Goal: Information Seeking & Learning: Learn about a topic

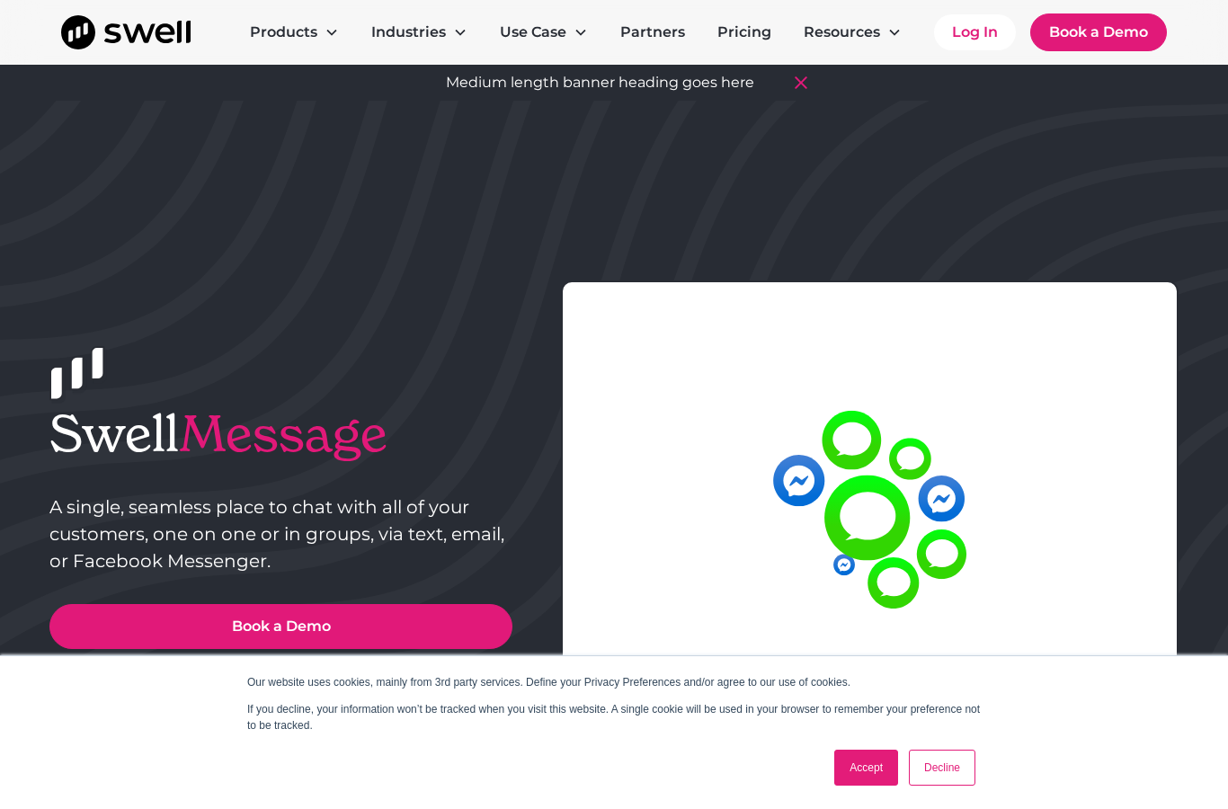
click at [876, 762] on link "Accept" at bounding box center [867, 768] width 64 height 36
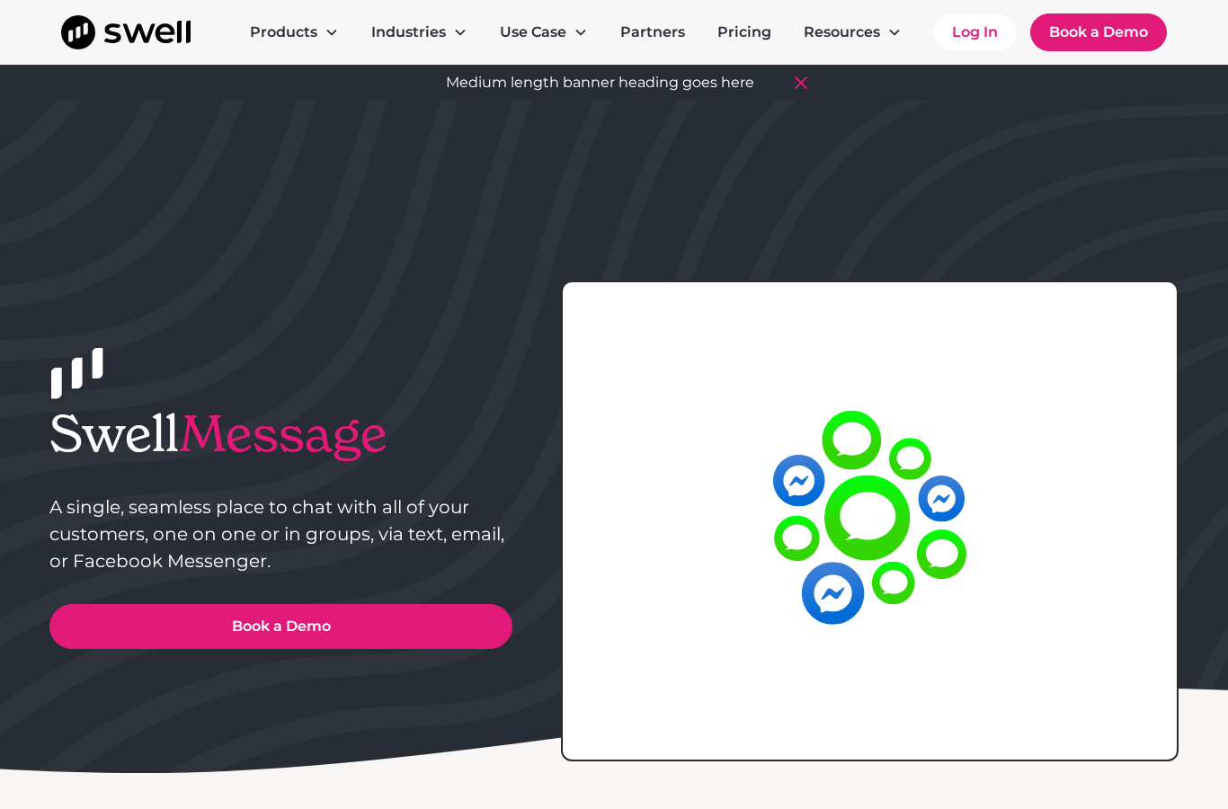
click at [745, 33] on link "Pricing" at bounding box center [744, 32] width 83 height 36
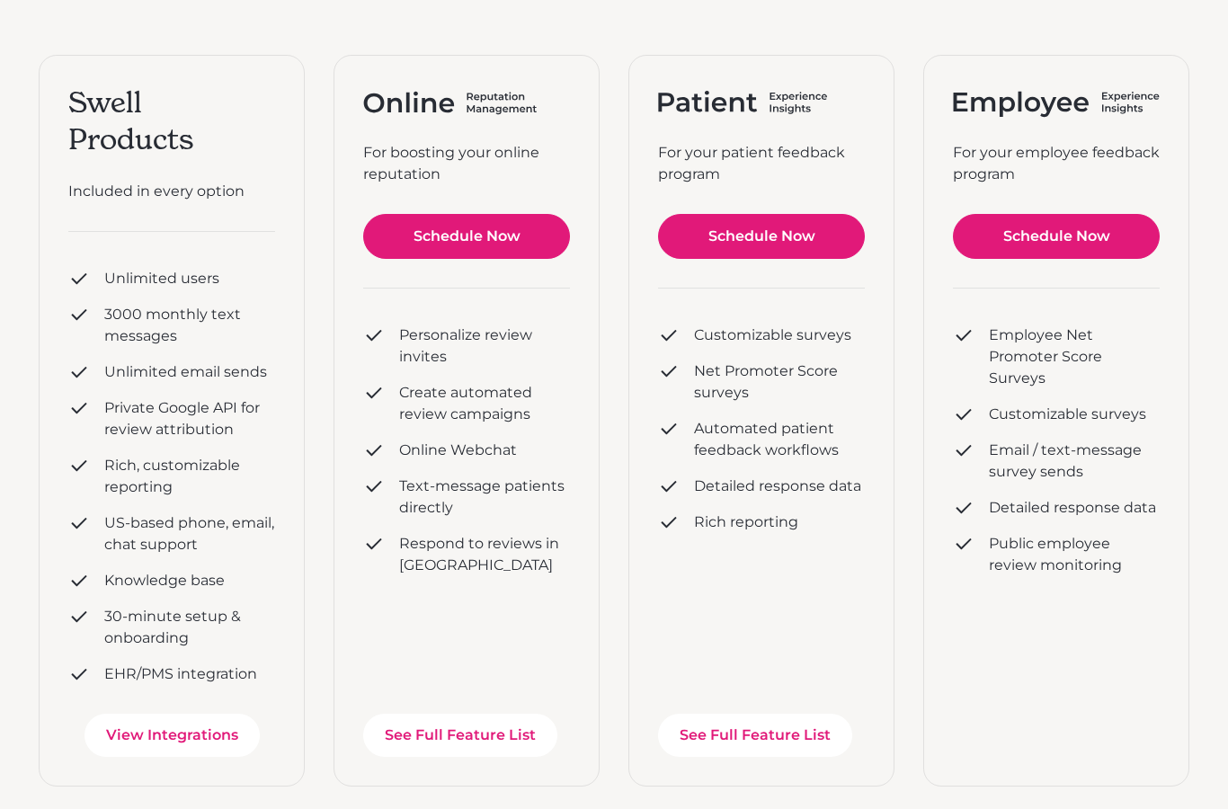
scroll to position [359, 0]
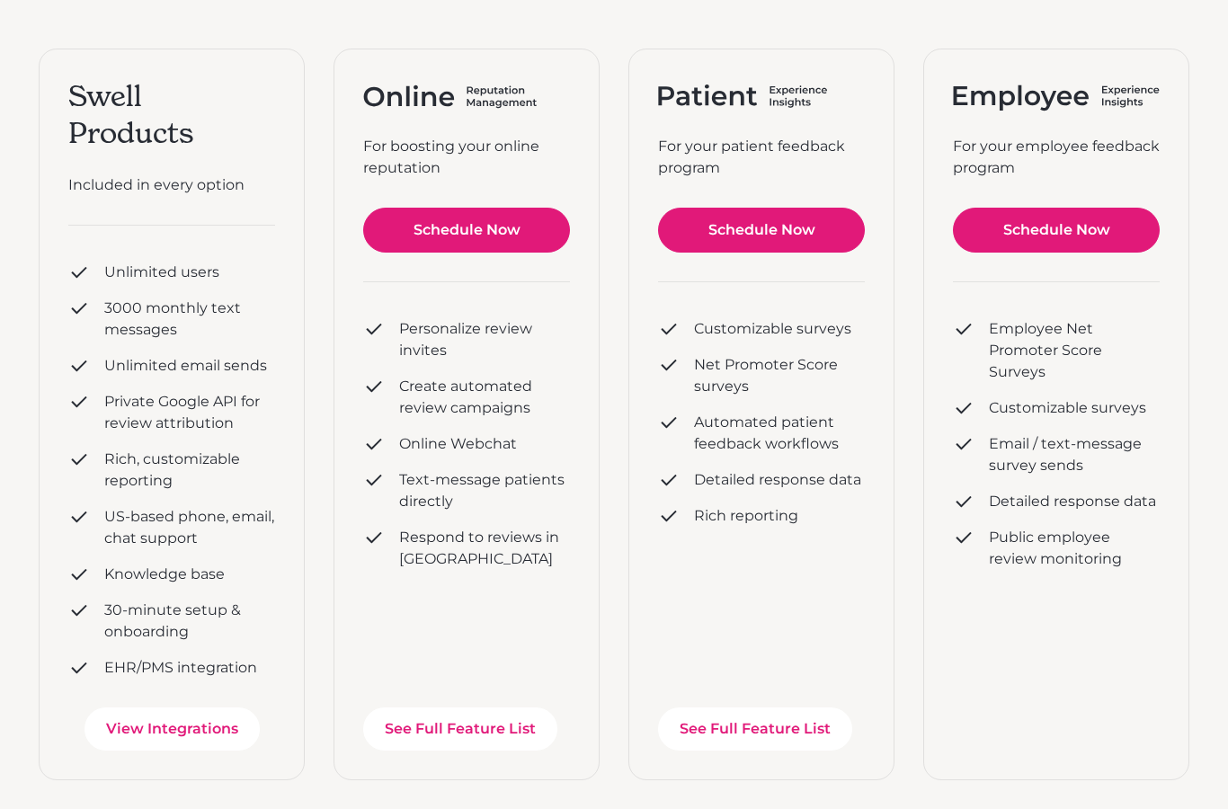
click at [457, 728] on link "See Full Feature List" at bounding box center [460, 729] width 194 height 43
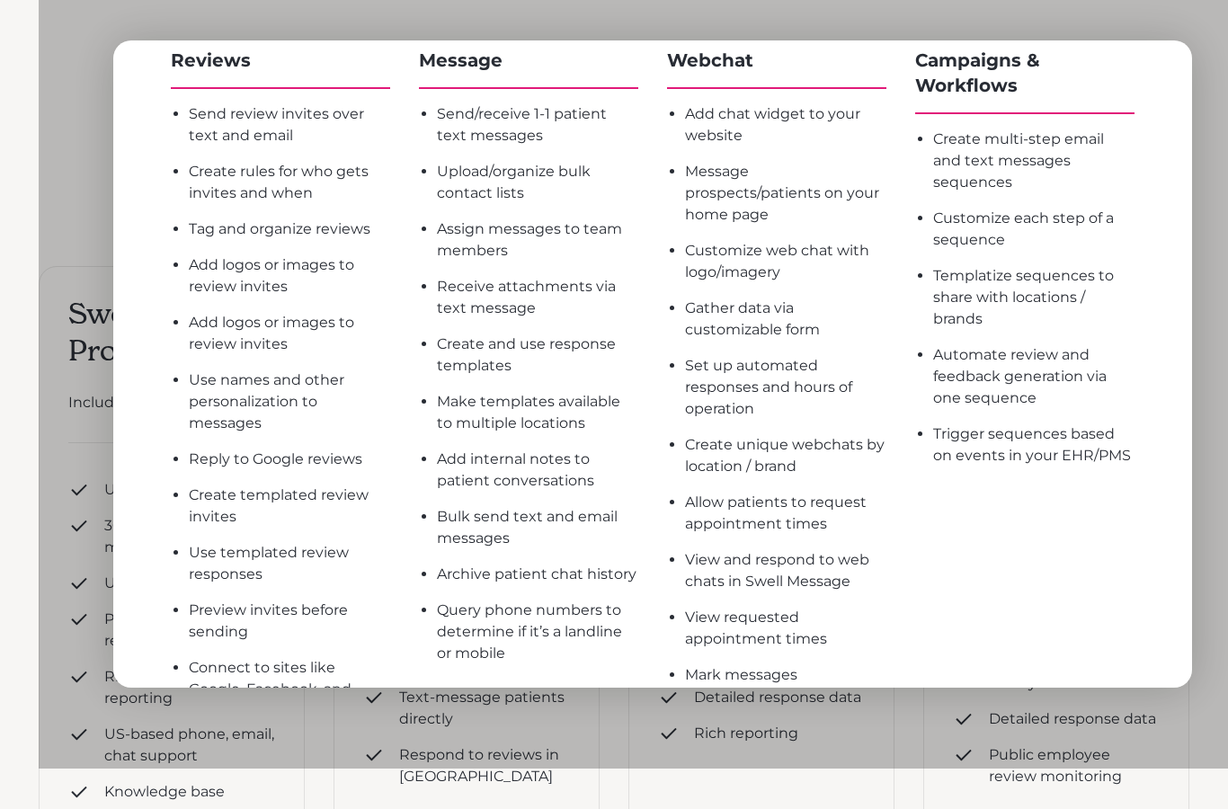
scroll to position [112, 0]
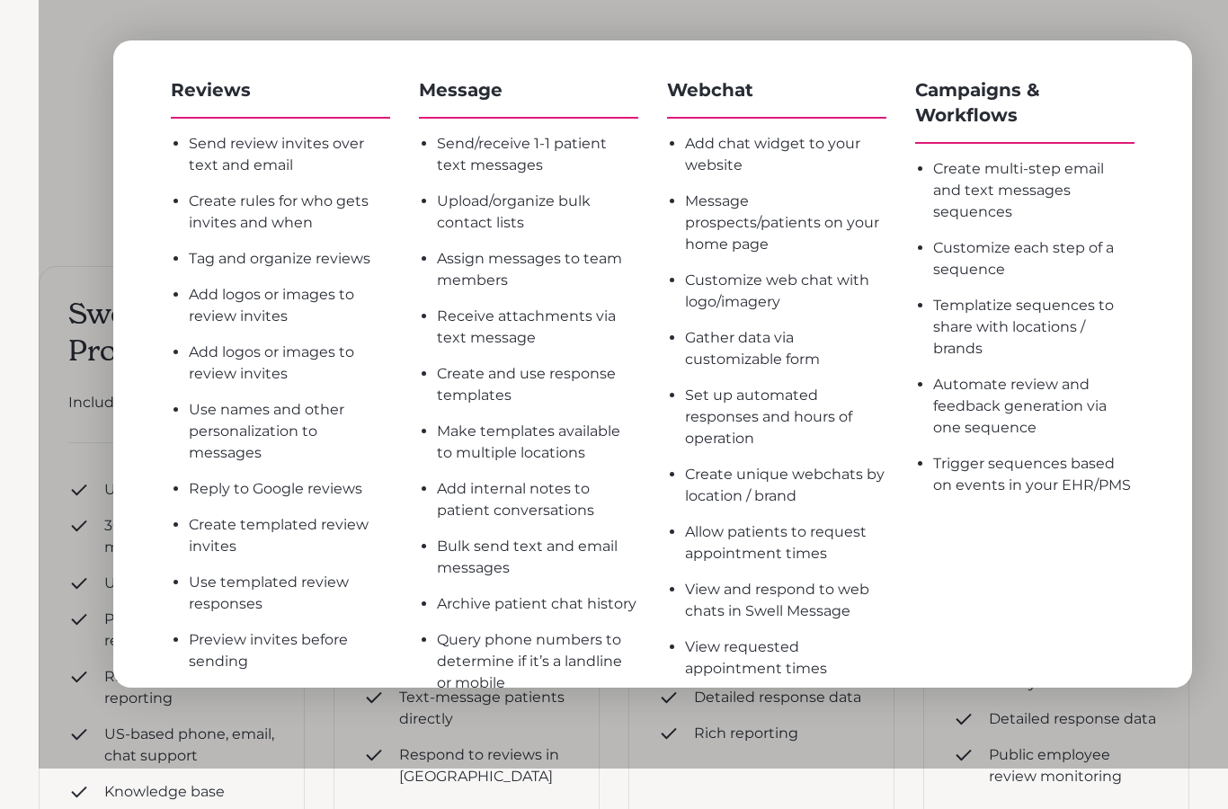
click at [1225, 629] on div at bounding box center [653, 364] width 1228 height 809
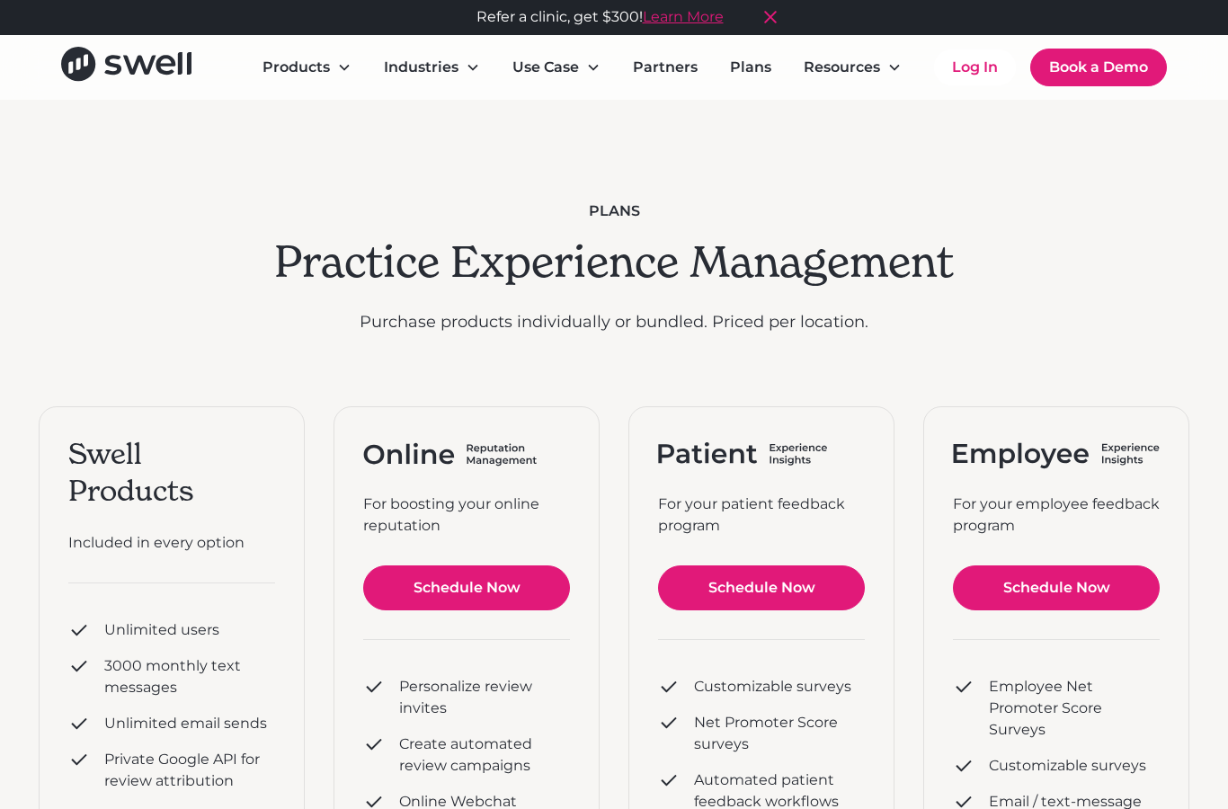
scroll to position [0, 0]
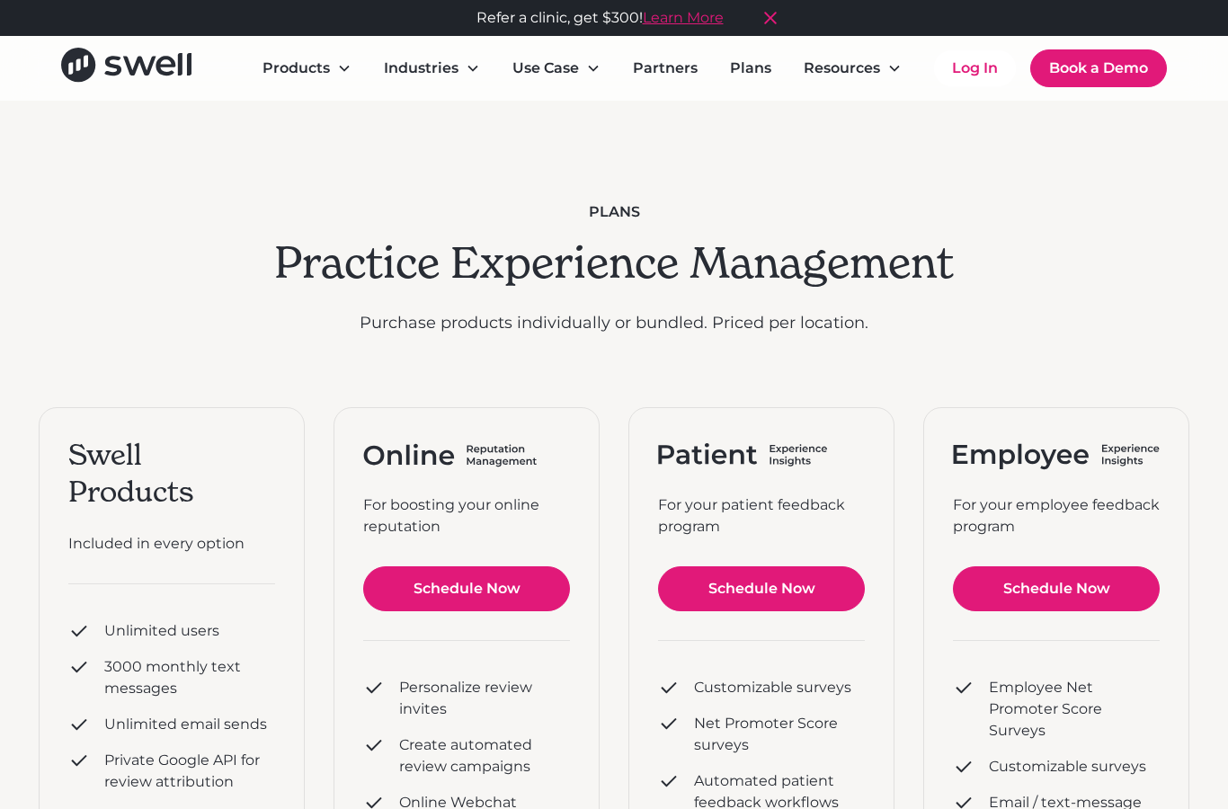
click at [314, 78] on div "Products" at bounding box center [296, 69] width 67 height 22
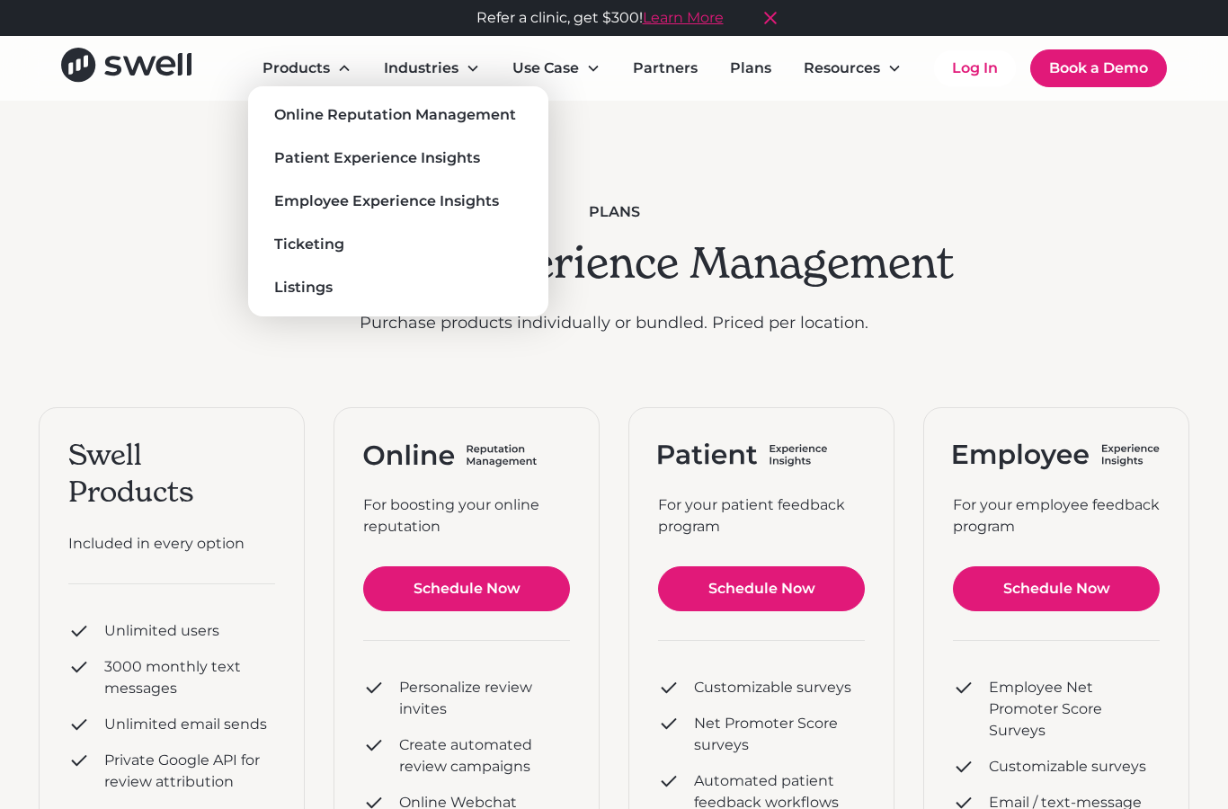
click at [462, 69] on div "Industries" at bounding box center [432, 68] width 125 height 36
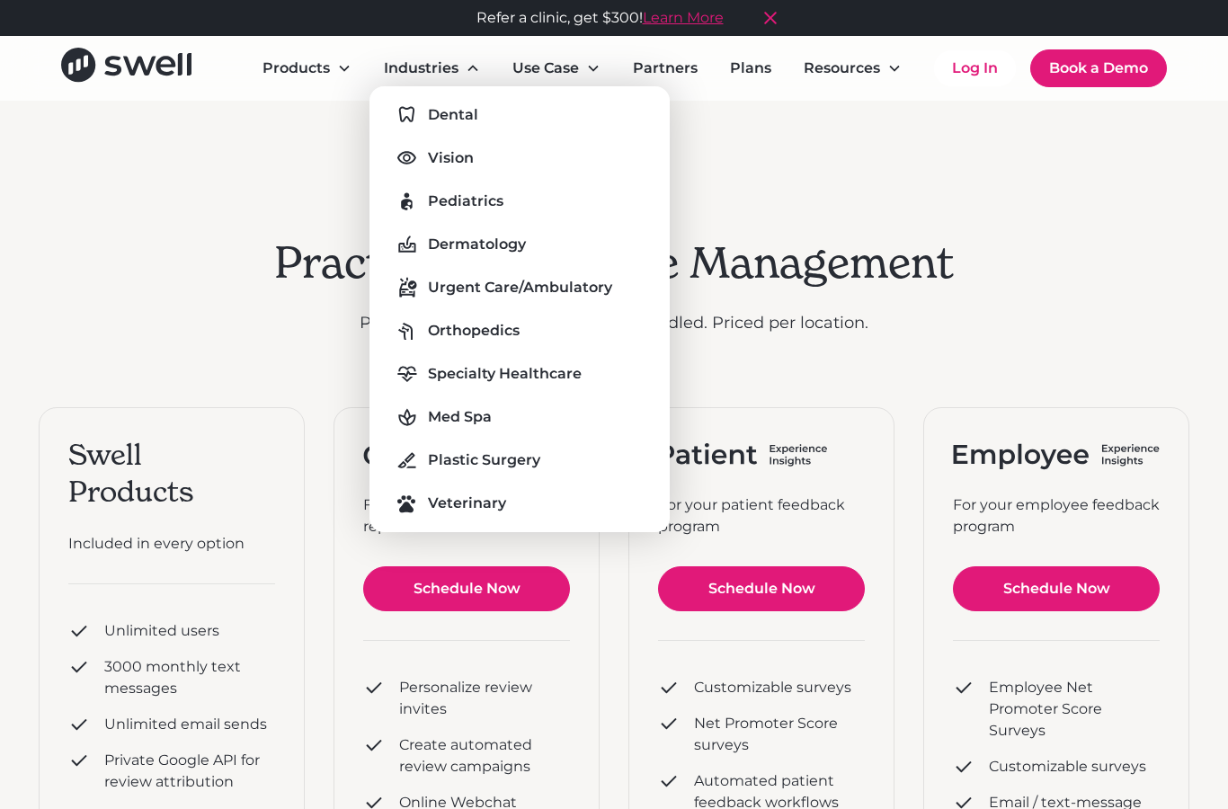
click at [549, 53] on div "Use Case" at bounding box center [556, 68] width 117 height 36
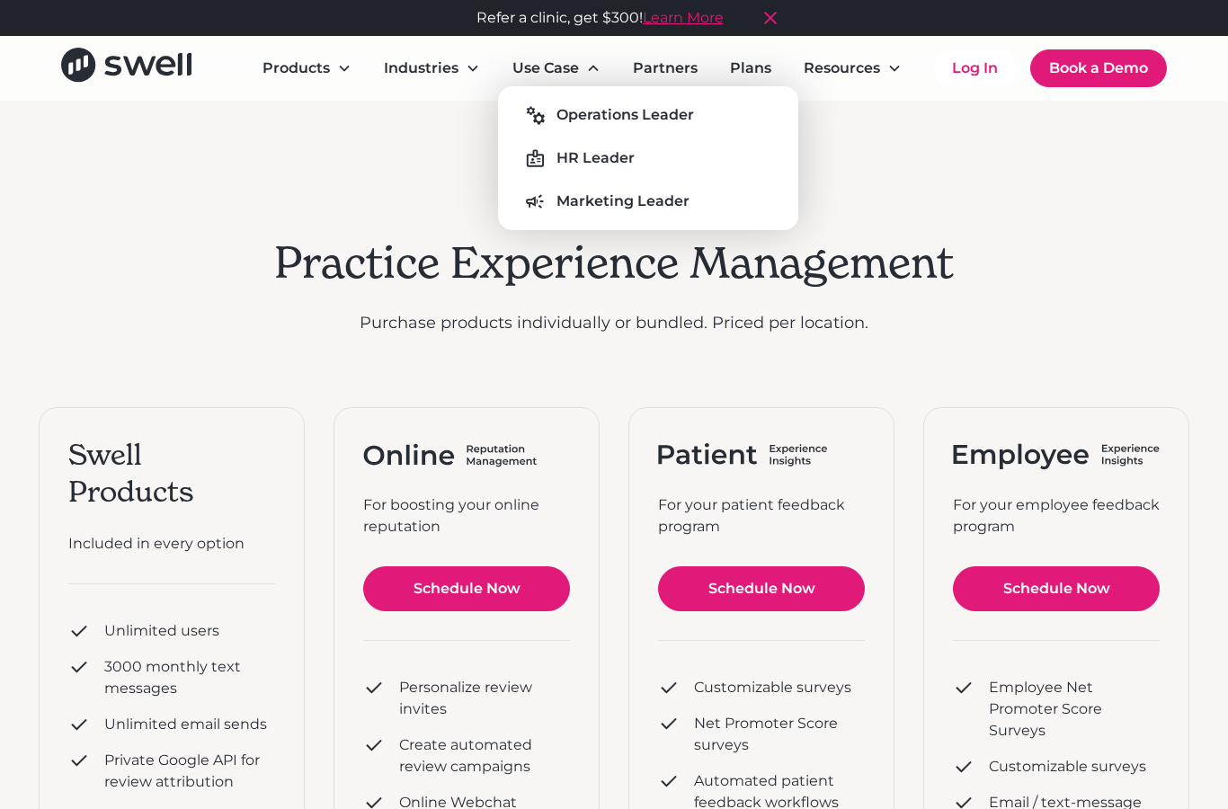
click at [677, 70] on link "Partners" at bounding box center [666, 68] width 94 height 36
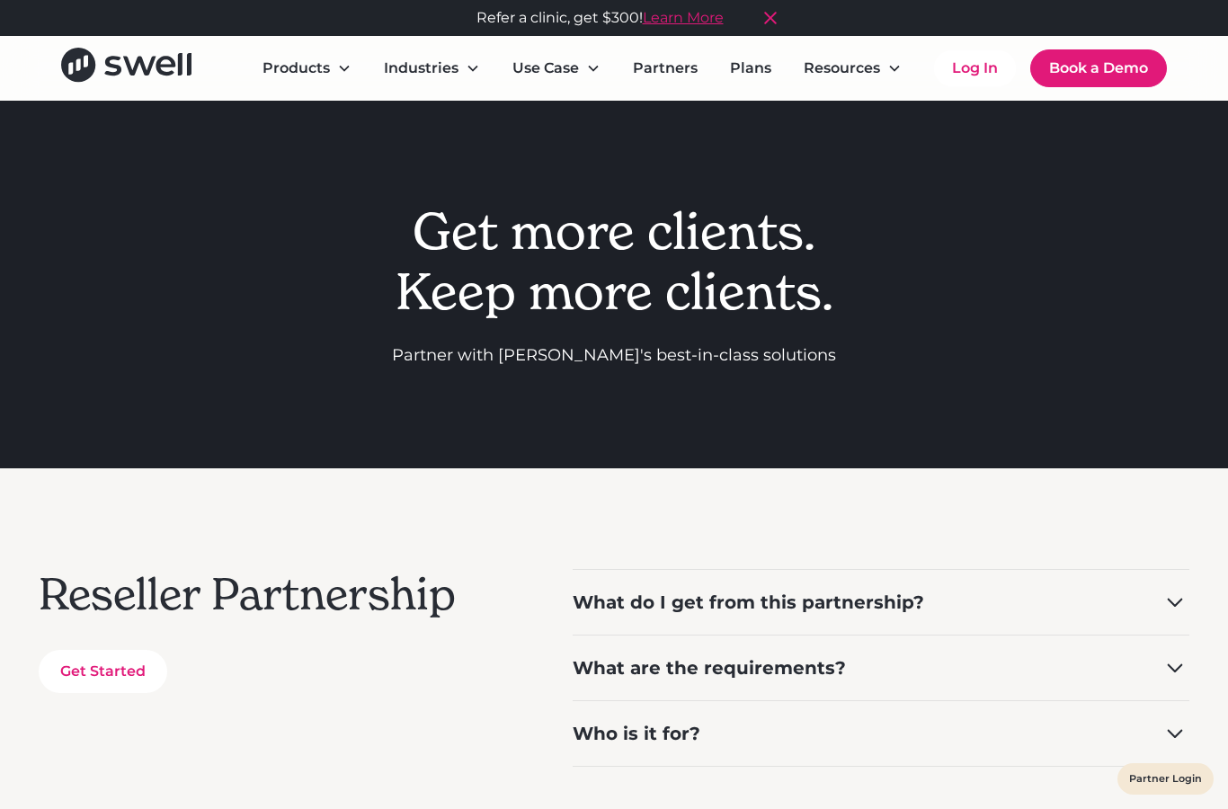
click at [748, 72] on link "Plans" at bounding box center [751, 68] width 70 height 36
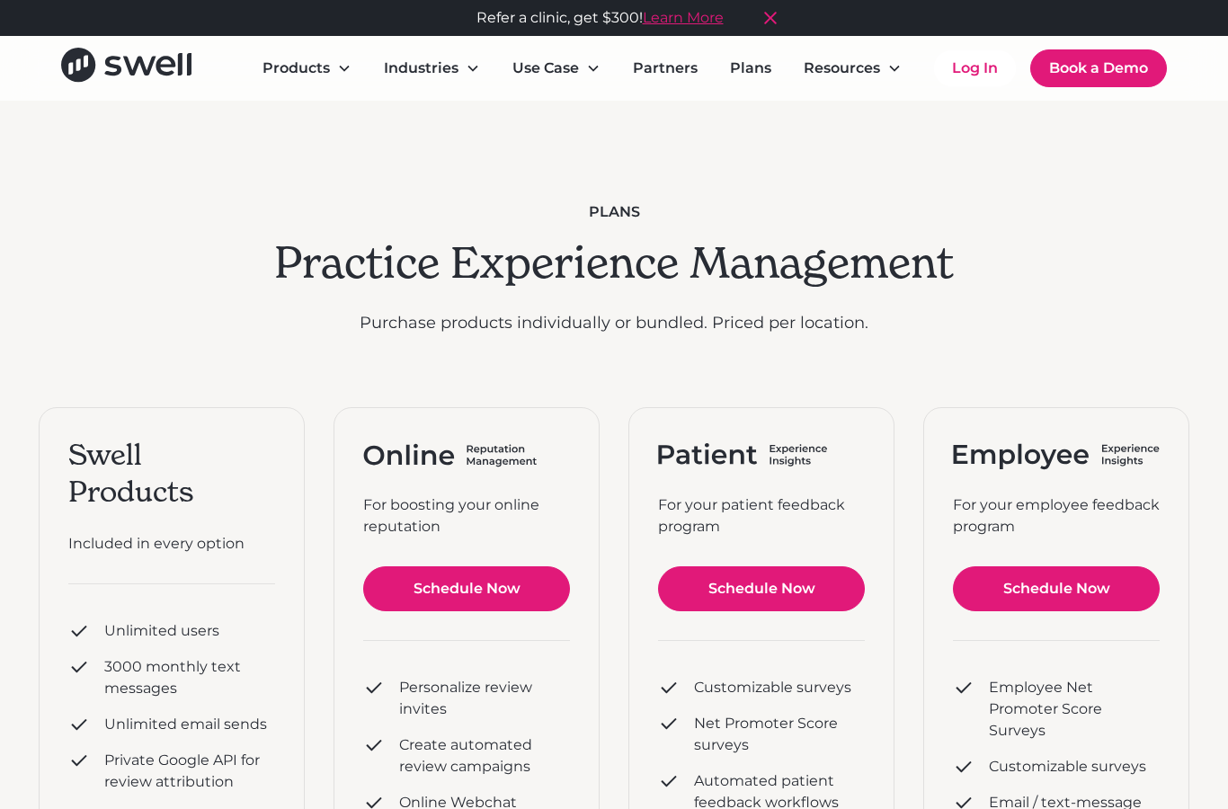
click at [1183, 316] on div "plans Practice Experience Management Purchase products individually or bundled.…" at bounding box center [614, 750] width 1151 height 1299
click at [858, 68] on div "Resources" at bounding box center [842, 69] width 76 height 22
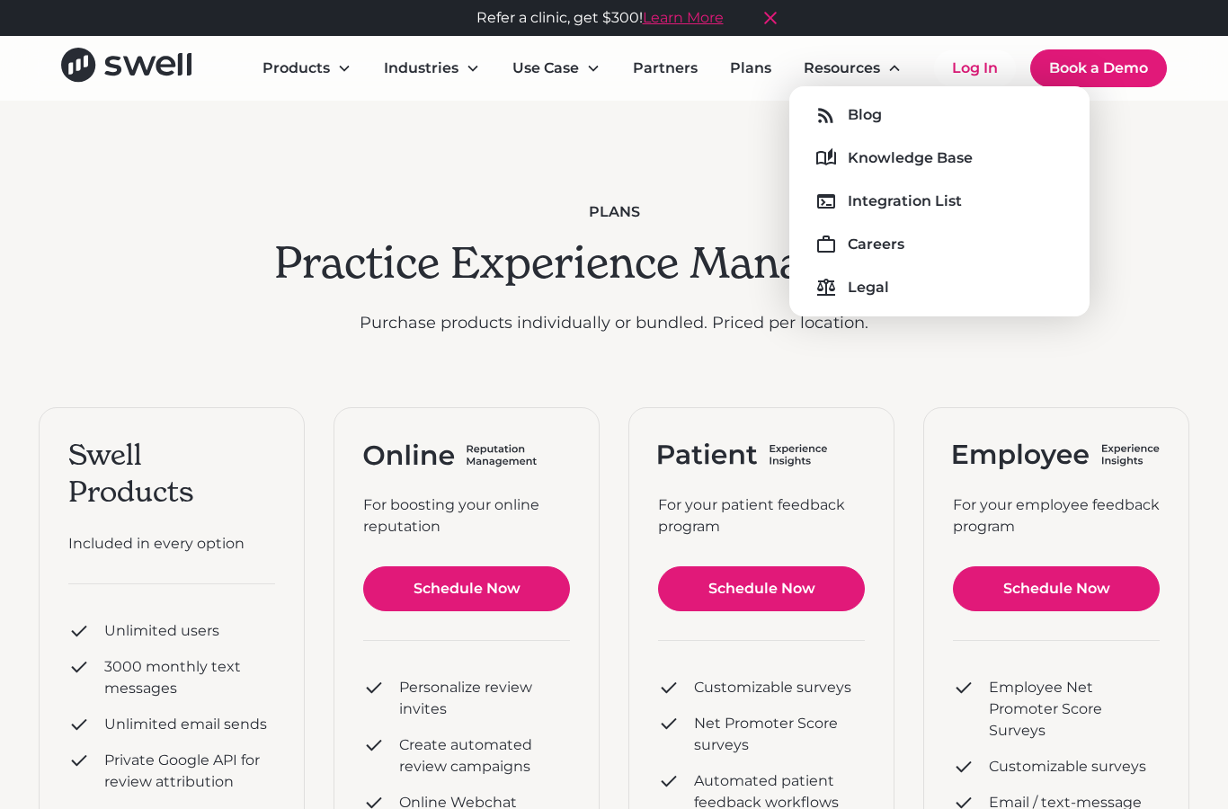
click at [1167, 351] on div "plans Practice Experience Management Purchase products individually or bundled.…" at bounding box center [614, 750] width 1151 height 1299
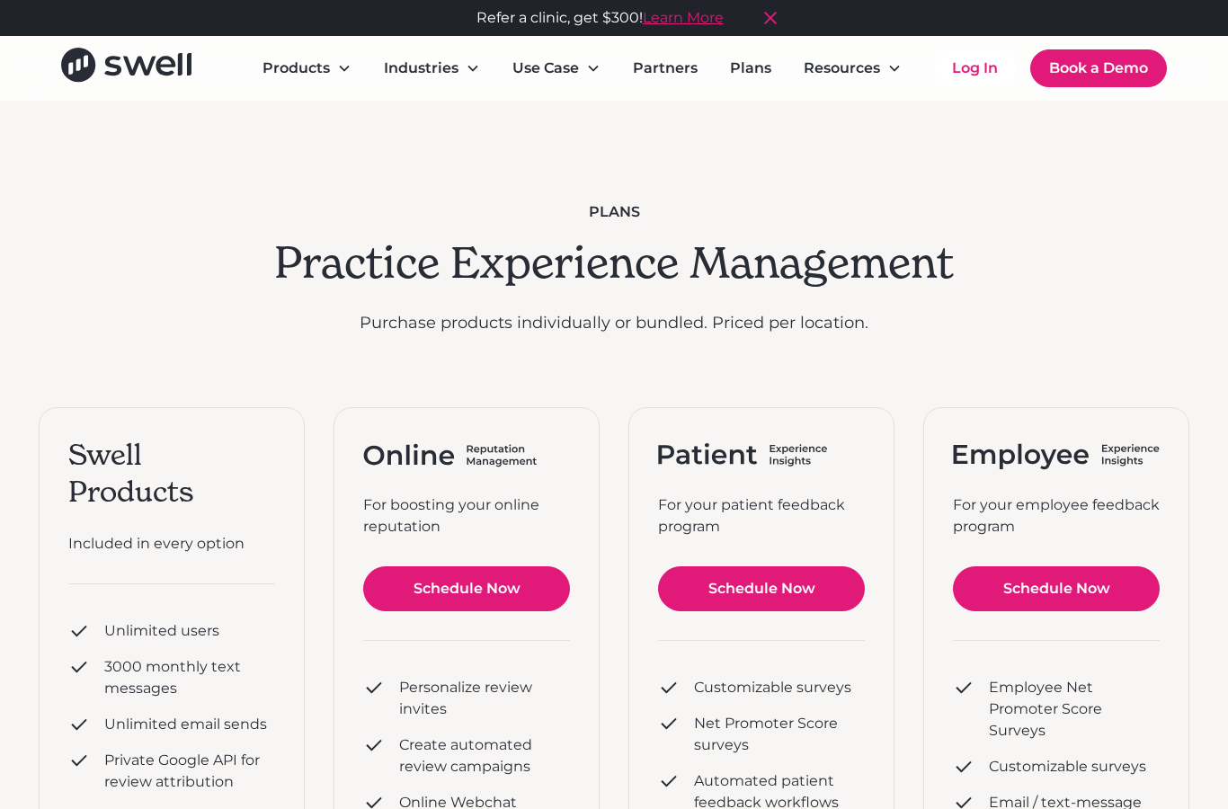
click at [856, 61] on div "Resources" at bounding box center [842, 69] width 76 height 22
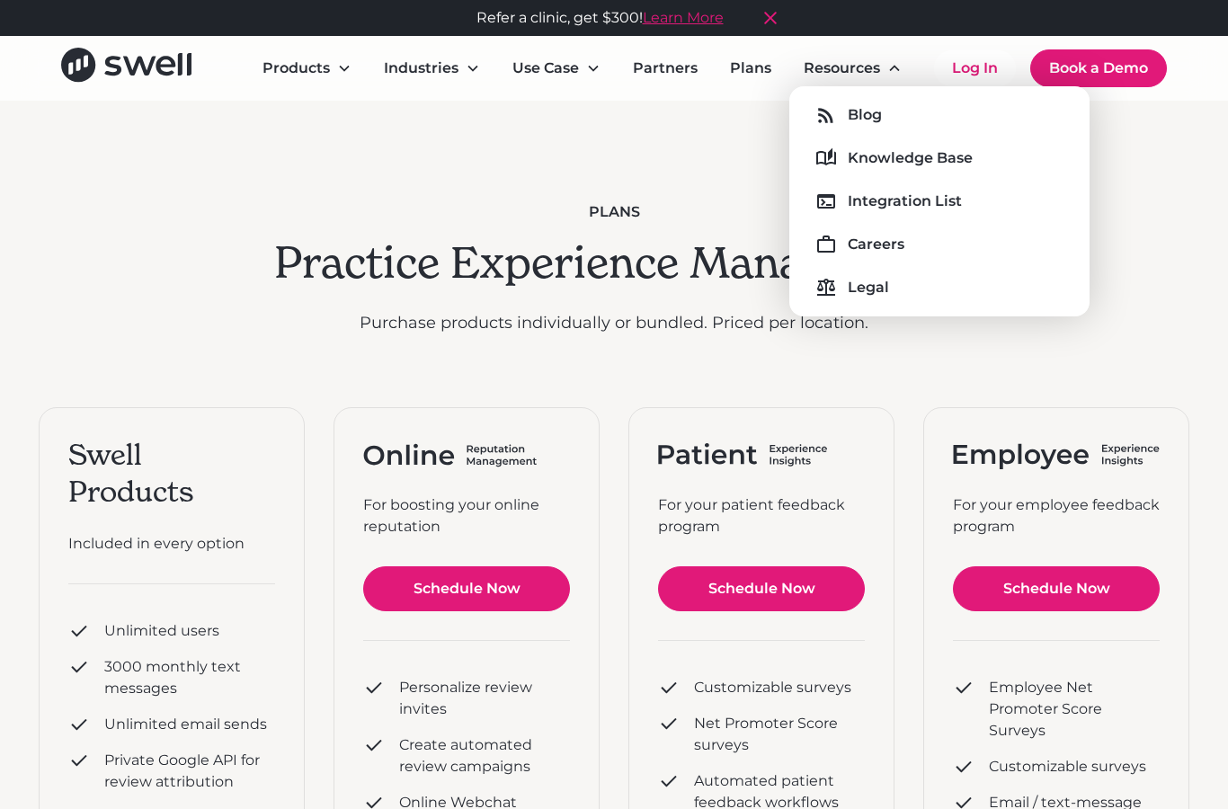
click at [927, 198] on div "Integration List" at bounding box center [905, 202] width 114 height 22
